Goal: Task Accomplishment & Management: Manage account settings

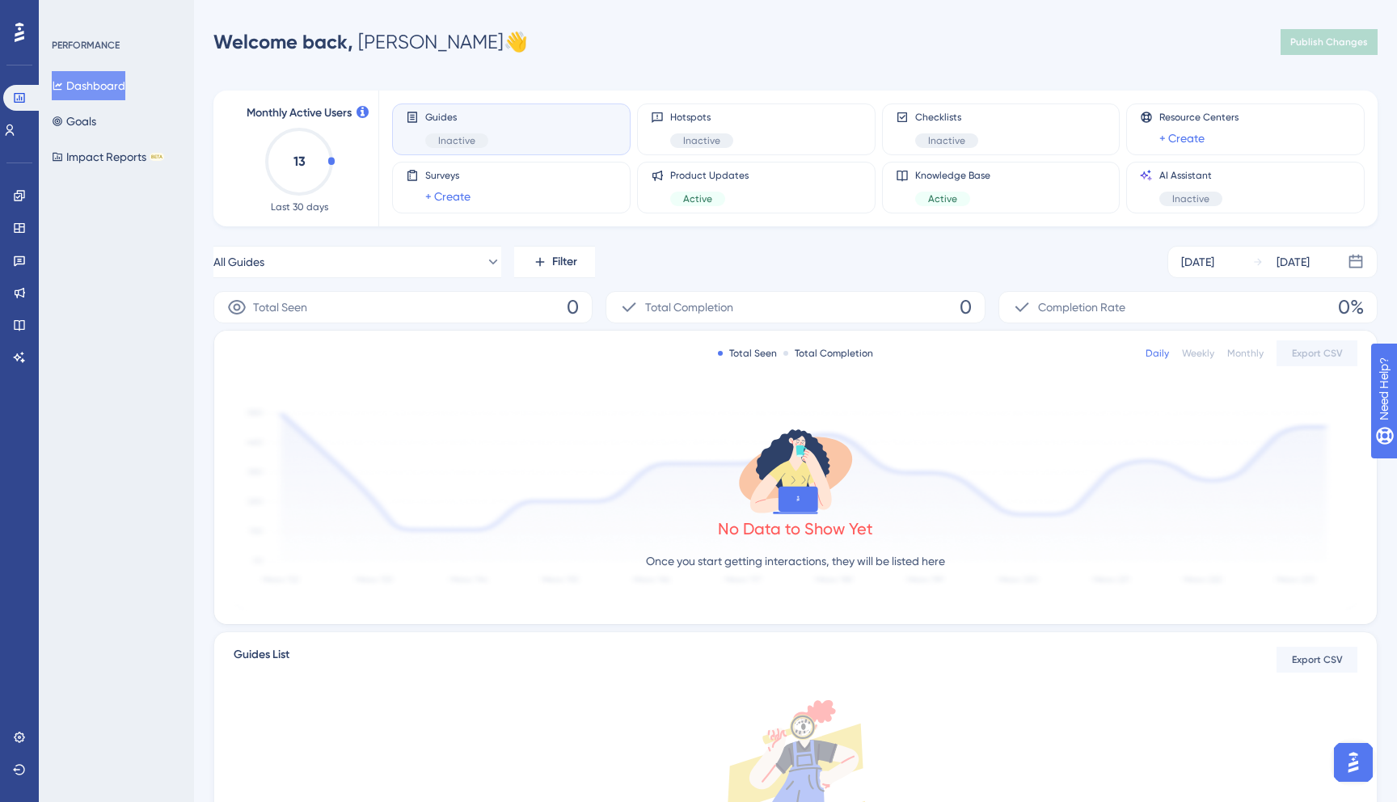
click at [78, 82] on button "Dashboard" at bounding box center [89, 85] width 74 height 29
click at [16, 137] on link at bounding box center [9, 130] width 13 height 26
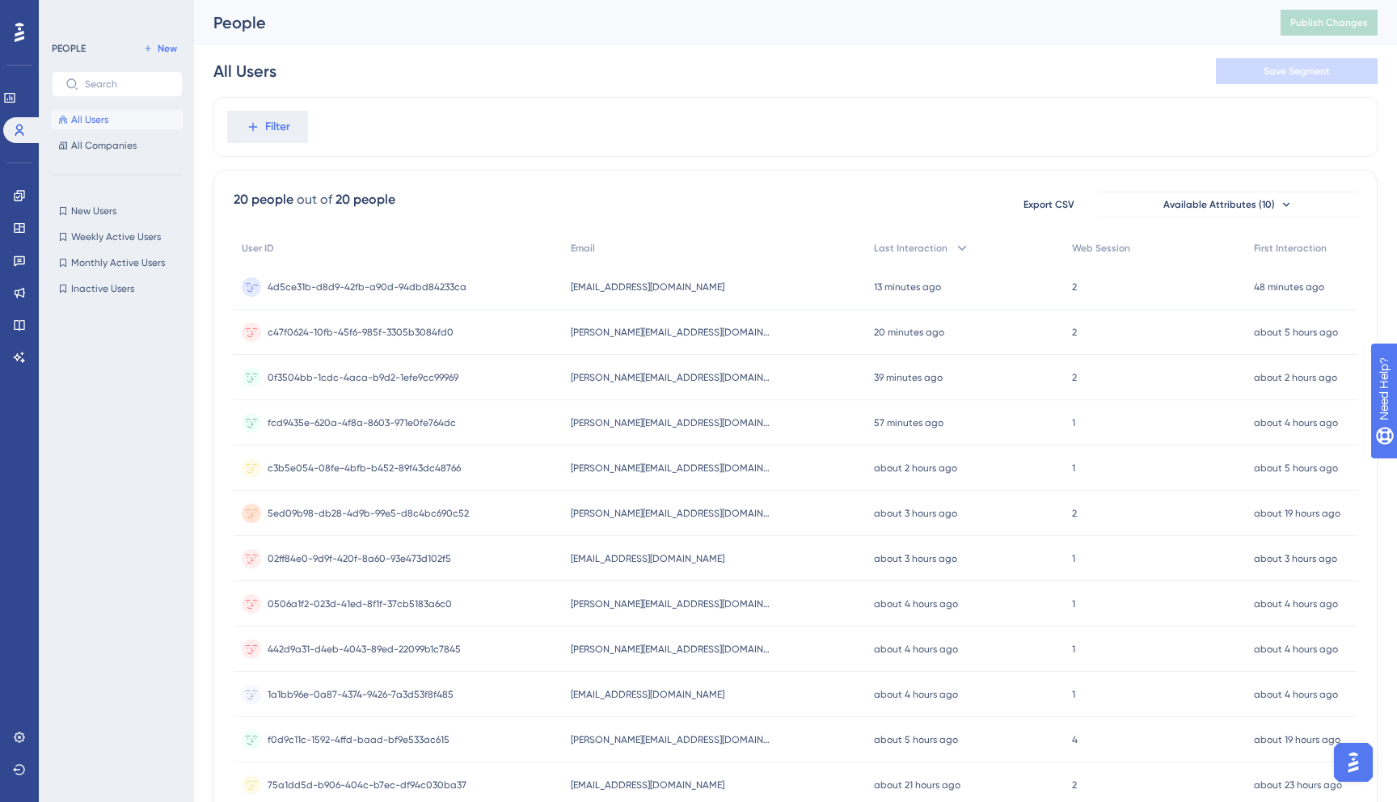
click at [375, 290] on span "4d5ce31b-d8d9-42fb-a90d-94dbd84233ca" at bounding box center [367, 287] width 199 height 13
click at [353, 332] on span "c47f0624-10fb-45f6-985f-3305b3084fd0" at bounding box center [361, 332] width 186 height 13
click at [11, 78] on div "Performance Users" at bounding box center [19, 94] width 32 height 98
click at [12, 89] on link at bounding box center [9, 98] width 13 height 26
